Goal: Find contact information: Find contact information

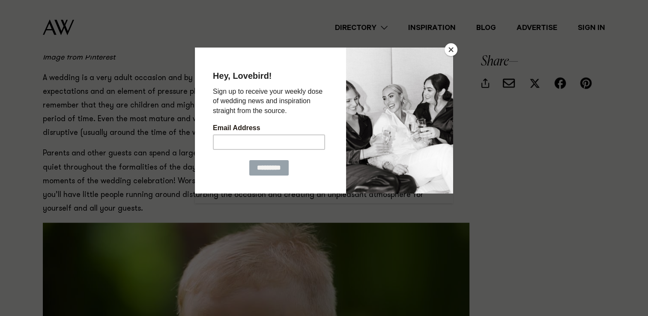
scroll to position [706, 0]
click at [447, 50] on button "Close" at bounding box center [450, 49] width 13 height 13
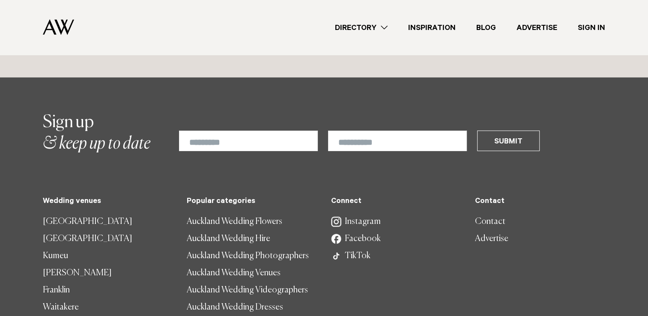
scroll to position [2616, 0]
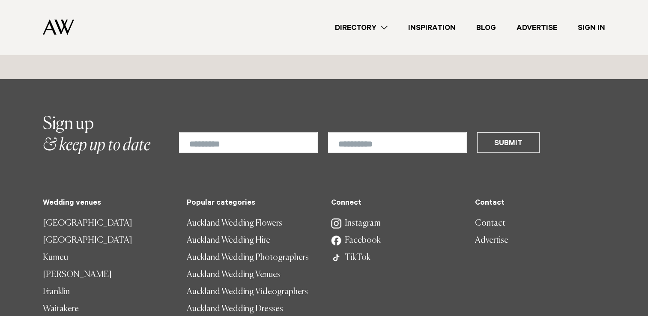
click at [486, 215] on link "Contact" at bounding box center [540, 223] width 130 height 17
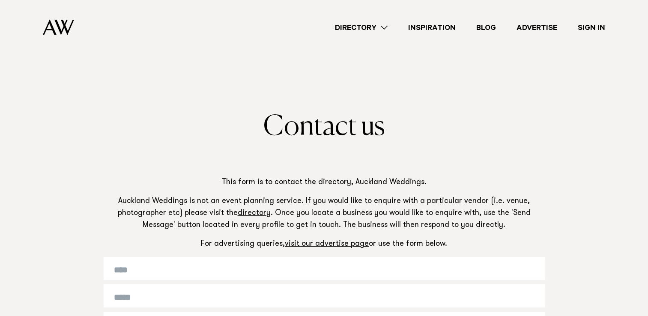
click at [432, 27] on link "Inspiration" at bounding box center [432, 28] width 68 height 12
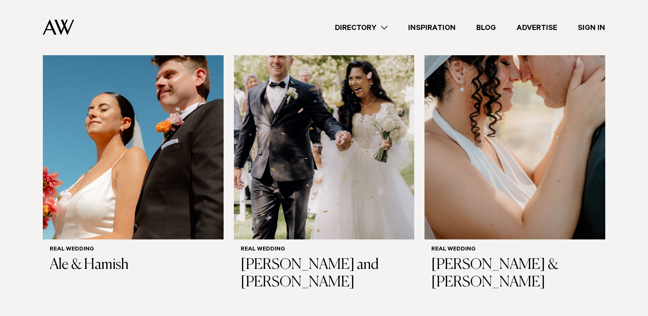
scroll to position [275, 0]
click at [542, 29] on link "Advertise" at bounding box center [536, 28] width 61 height 12
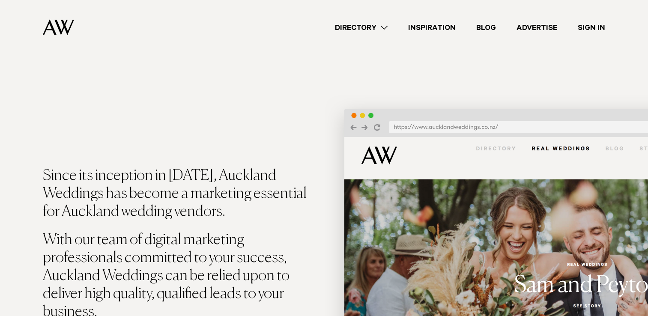
scroll to position [142, 0]
